Goal: Information Seeking & Learning: Learn about a topic

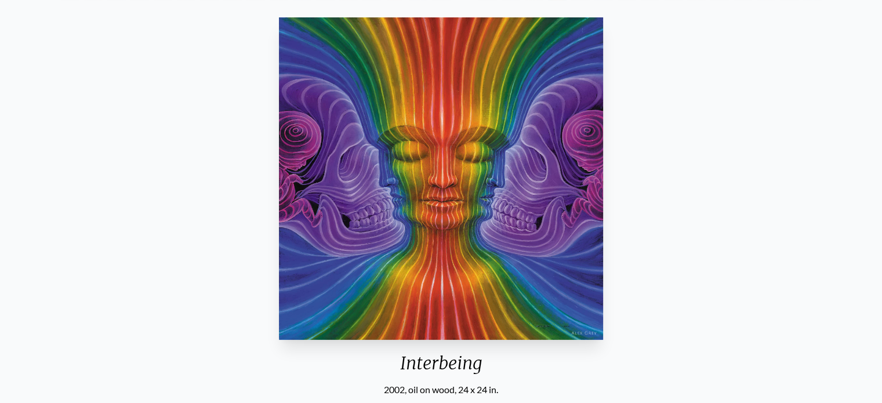
scroll to position [108, 0]
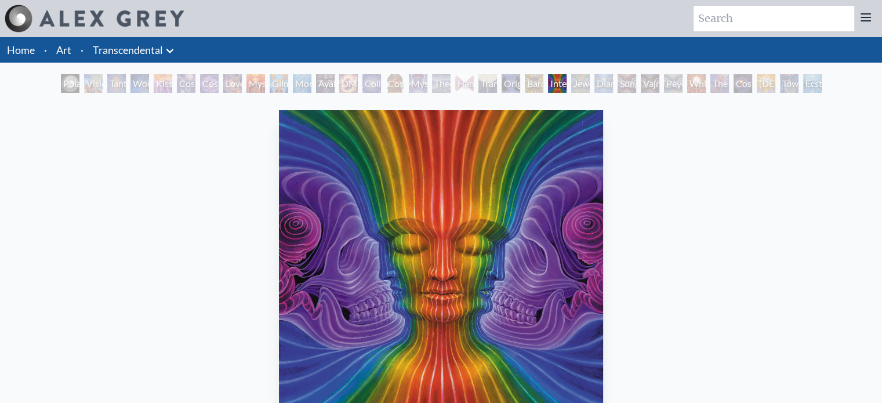
scroll to position [353, 0]
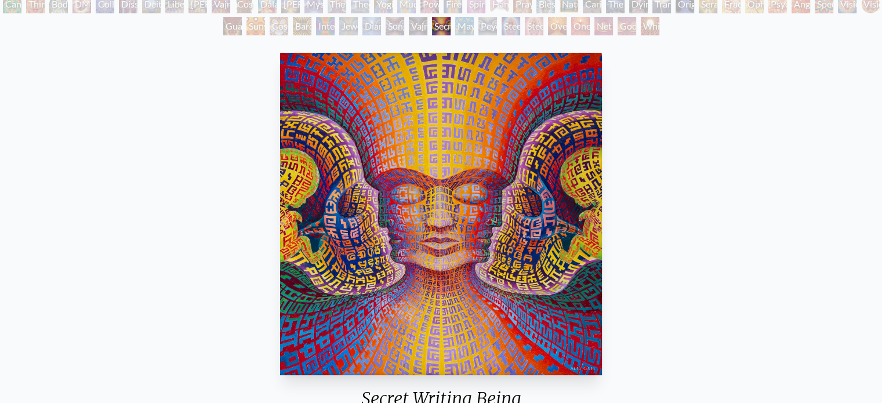
scroll to position [201, 0]
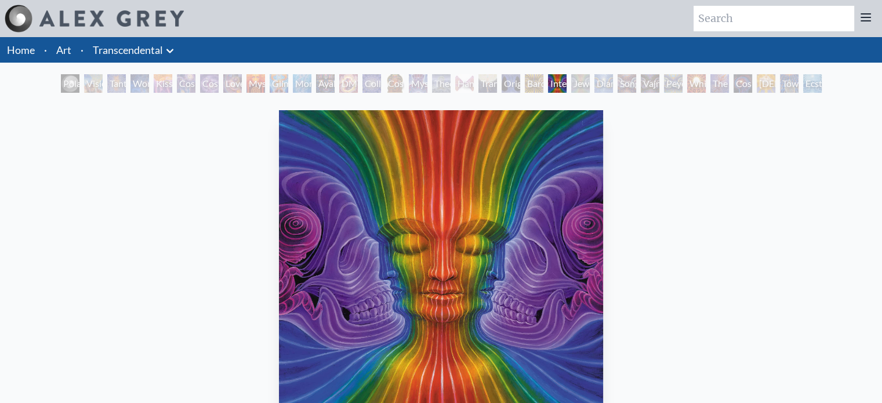
click at [502, 292] on img "22 / 33" at bounding box center [441, 271] width 324 height 323
click at [524, 226] on img "22 / 33" at bounding box center [441, 271] width 324 height 323
